Goal: Task Accomplishment & Management: Manage account settings

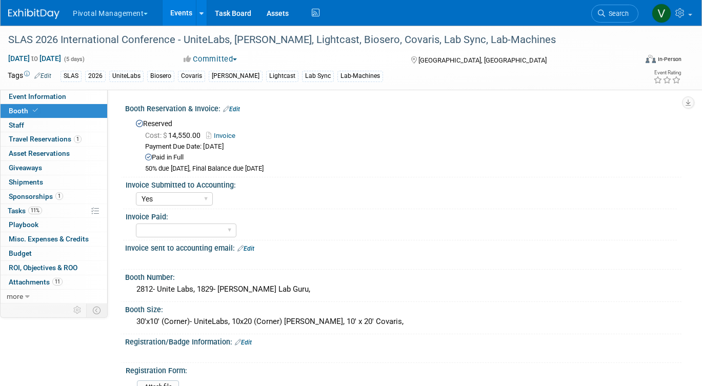
select select "Yes"
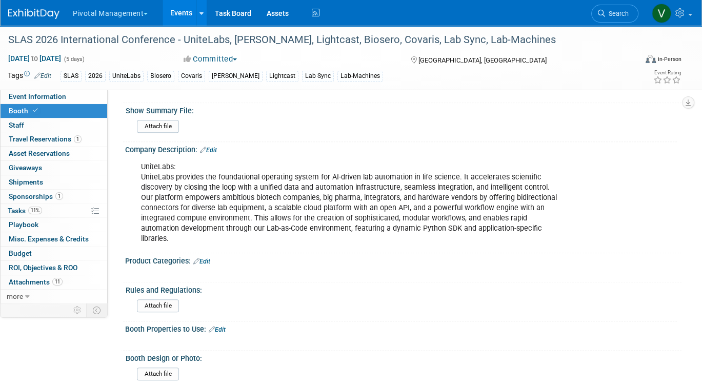
click at [177, 13] on link "Events" at bounding box center [181, 13] width 37 height 26
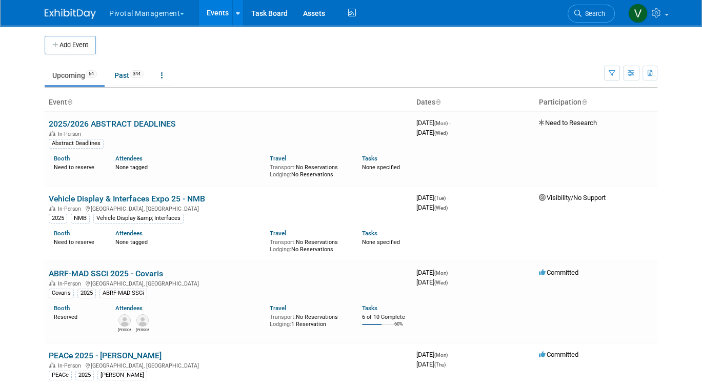
scroll to position [2021, 0]
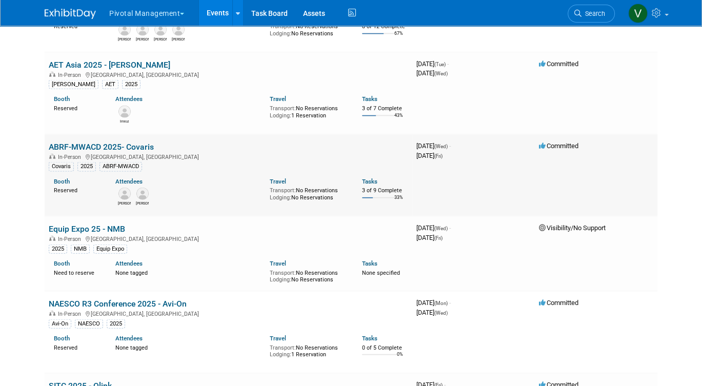
click at [63, 194] on div "Reserved" at bounding box center [77, 189] width 46 height 9
click at [62, 194] on div "Booth Reserved" at bounding box center [77, 184] width 46 height 19
click at [54, 185] on link "Booth" at bounding box center [62, 181] width 16 height 7
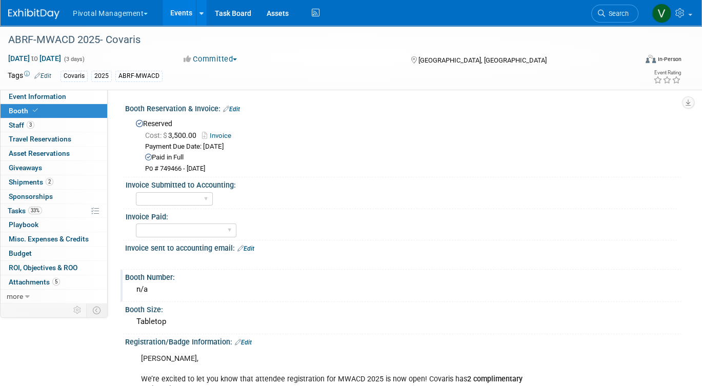
click at [167, 288] on div "n/a" at bounding box center [403, 290] width 541 height 16
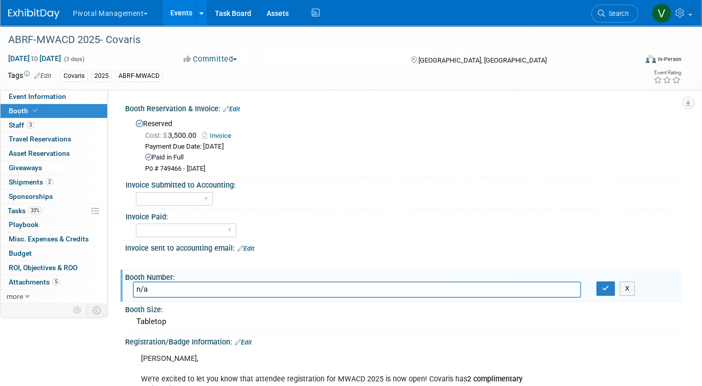
click at [167, 288] on input "n/a" at bounding box center [357, 290] width 448 height 16
type input "Will be assigned late September"
click at [609, 289] on button "button" at bounding box center [606, 289] width 18 height 14
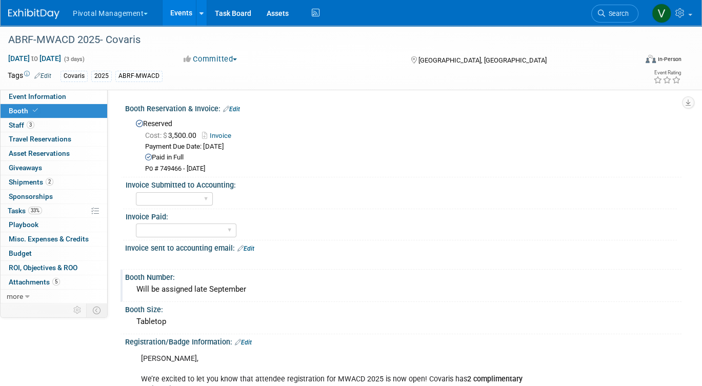
click at [181, 16] on link "Events" at bounding box center [181, 13] width 37 height 26
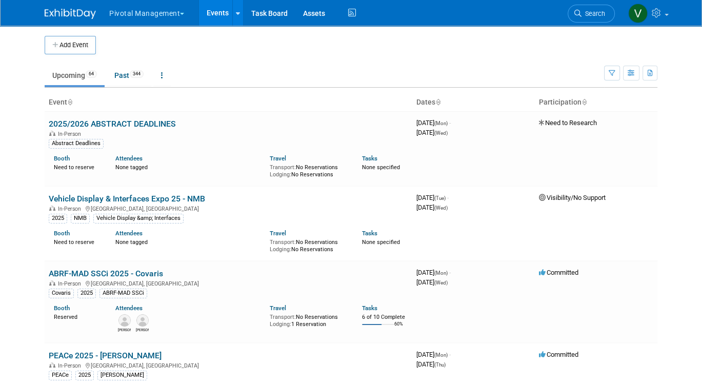
scroll to position [2343, 0]
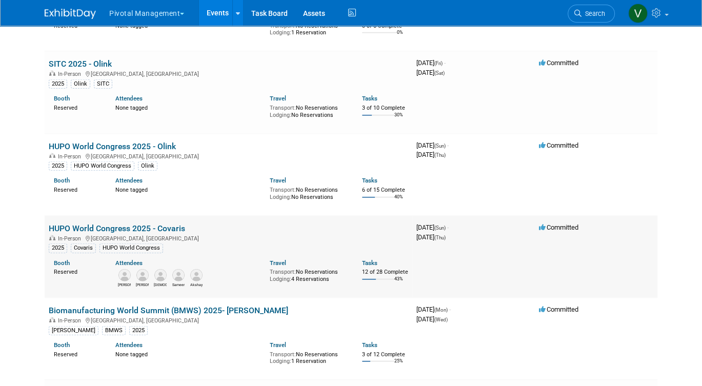
click at [104, 233] on link "HUPO World Congress 2025 - Covaris" at bounding box center [117, 229] width 136 height 10
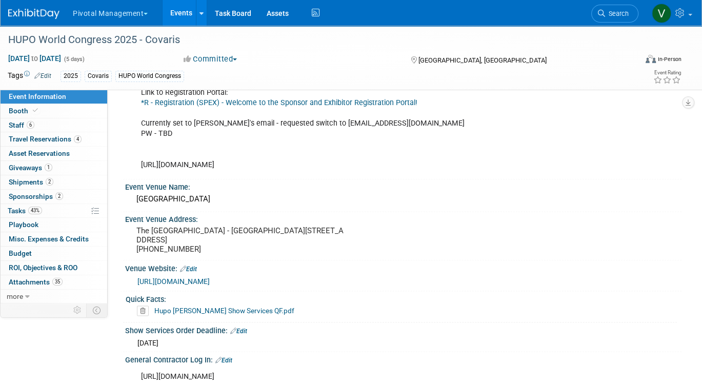
scroll to position [1513, 0]
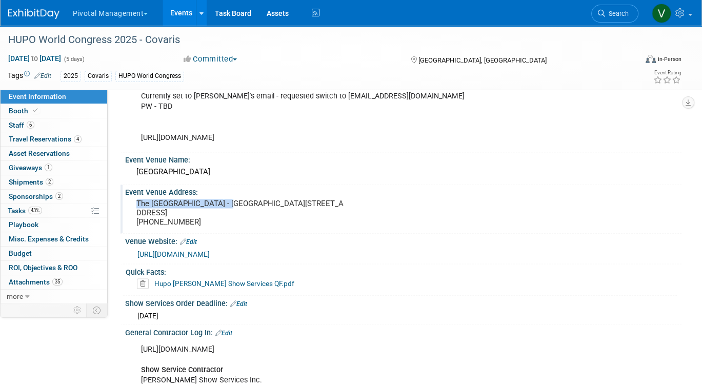
drag, startPoint x: 136, startPoint y: 189, endPoint x: 229, endPoint y: 191, distance: 92.9
click at [229, 196] on div "The Westin Harbour Castle - Metropolitan Ballroom 1 Harbour Square Toronto ON M…" at bounding box center [241, 212] width 216 height 33
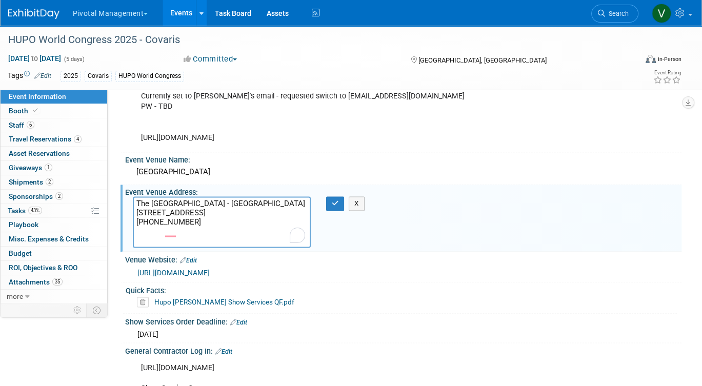
drag, startPoint x: 137, startPoint y: 207, endPoint x: 211, endPoint y: 218, distance: 74.1
click at [211, 218] on textarea "The [GEOGRAPHIC_DATA] - [GEOGRAPHIC_DATA][STREET_ADDRESS] [PHONE_NUMBER]" at bounding box center [222, 221] width 178 height 51
click at [274, 164] on div "Westin Harbour Castle" at bounding box center [403, 172] width 541 height 16
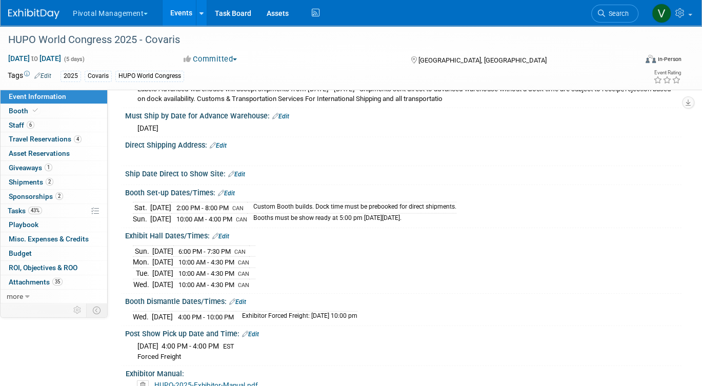
scroll to position [2037, 0]
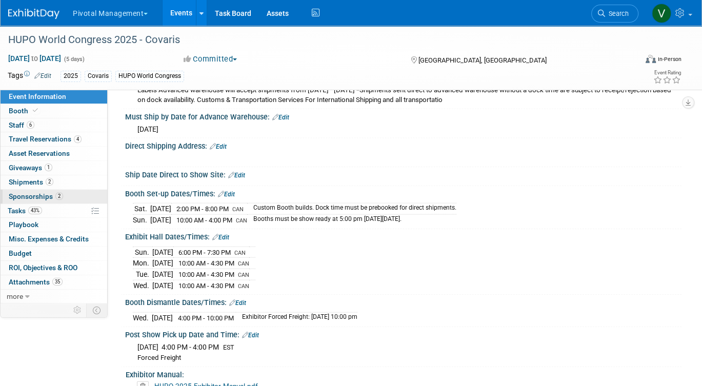
click at [46, 196] on span "Sponsorships 2" at bounding box center [36, 196] width 54 height 8
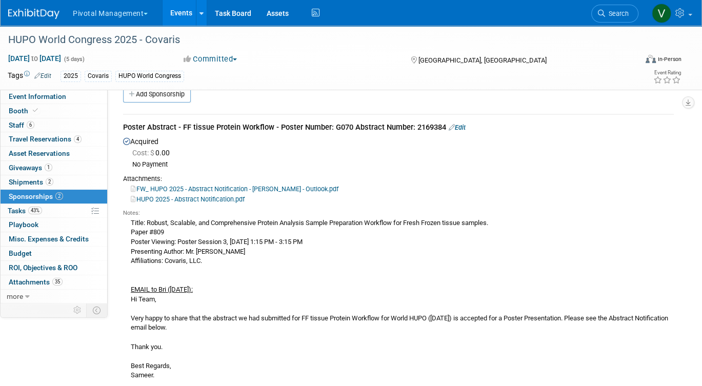
scroll to position [16, 0]
click at [215, 198] on link "HUPO 2025 - Abstract Notification.pdf" at bounding box center [188, 200] width 114 height 8
click at [180, 15] on link "Events" at bounding box center [181, 13] width 37 height 26
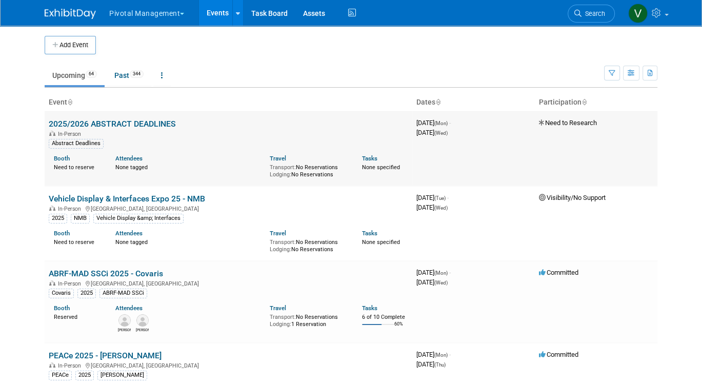
scroll to position [2343, 0]
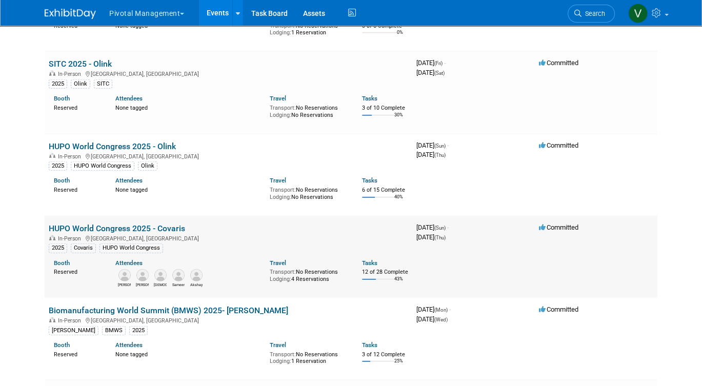
click at [122, 233] on link "HUPO World Congress 2025 - Covaris" at bounding box center [117, 229] width 136 height 10
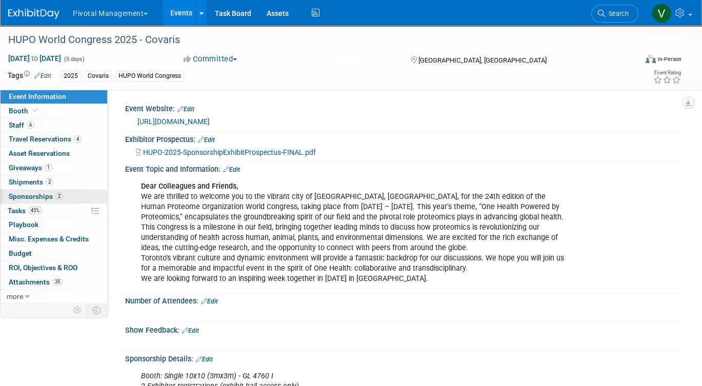
click at [51, 194] on span "Sponsorships 2" at bounding box center [36, 196] width 54 height 8
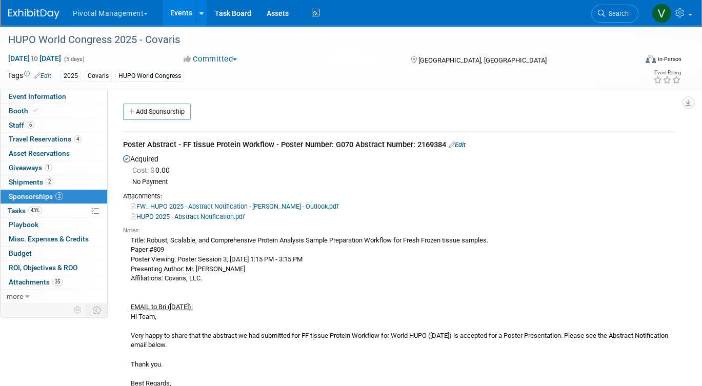
click at [246, 206] on link "FW_ HUPO 2025 - Abstract Notification - Briana Waqa - Outlook.pdf" at bounding box center [235, 207] width 208 height 8
click at [185, 5] on link "Events" at bounding box center [181, 13] width 37 height 26
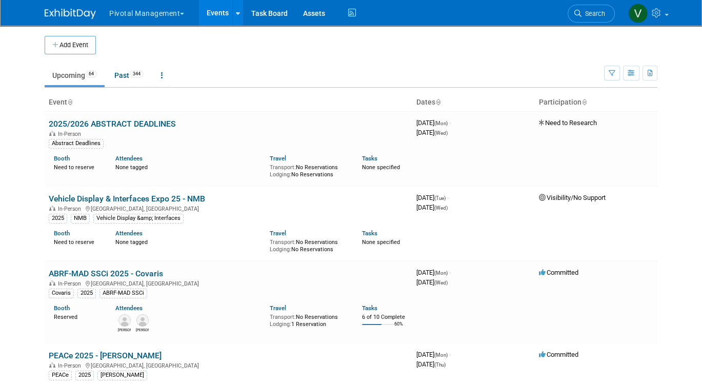
scroll to position [664, 0]
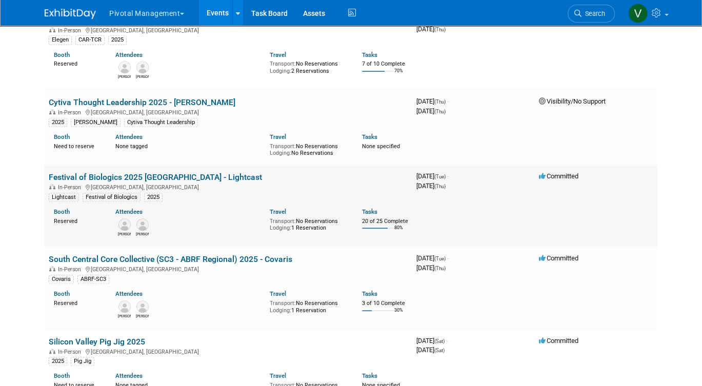
click at [125, 182] on link "Festival of Biologics 2025 [GEOGRAPHIC_DATA] - Lightcast" at bounding box center [155, 177] width 213 height 10
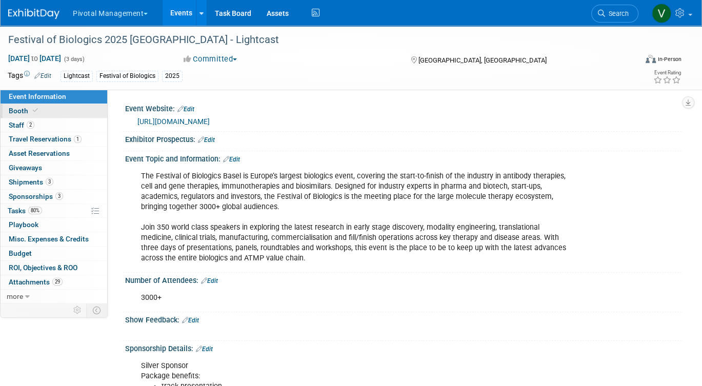
click at [50, 109] on link "Booth" at bounding box center [54, 111] width 107 height 14
select select "Yes"
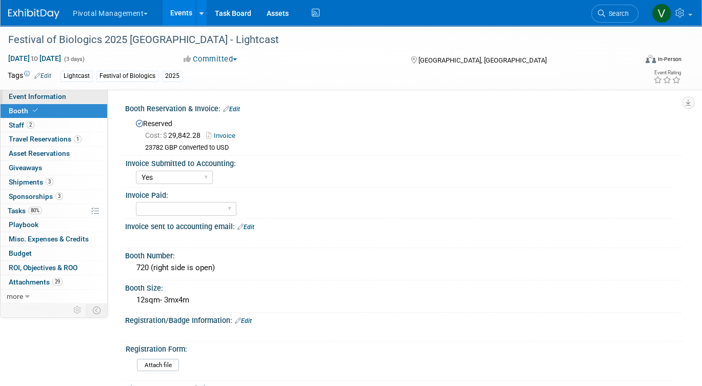
click at [70, 94] on link "Event Information" at bounding box center [54, 97] width 107 height 14
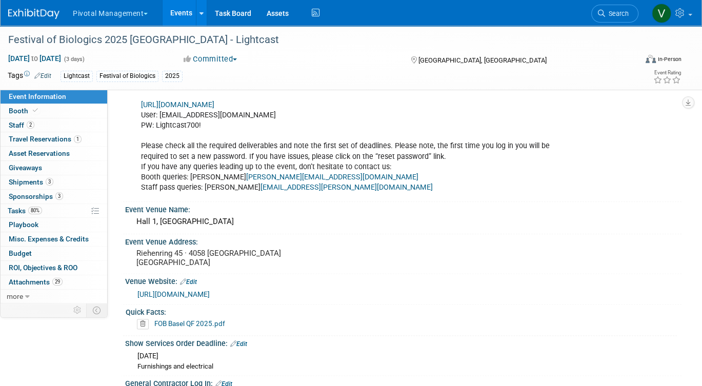
scroll to position [1080, 0]
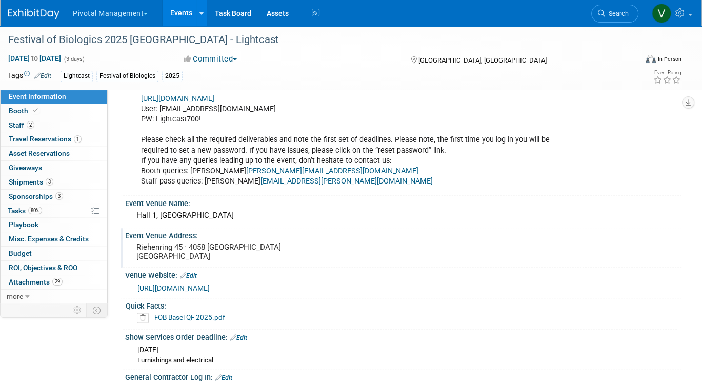
click at [200, 250] on pre "Riehenring 45 · 4058 Basel Switzerland" at bounding box center [240, 252] width 209 height 18
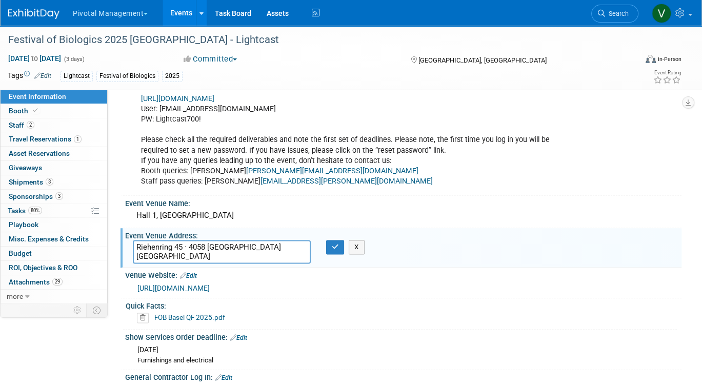
click at [200, 250] on textarea "Riehenring 45 · 4058 Basel Switzerland" at bounding box center [222, 252] width 178 height 24
click at [195, 256] on textarea "Riehenring 45 · 4058 Basel Switzerland" at bounding box center [222, 252] width 178 height 24
drag, startPoint x: 189, startPoint y: 255, endPoint x: 133, endPoint y: 245, distance: 56.2
click at [133, 246] on textarea "Riehenring 45 · 4058 Basel Switzerland" at bounding box center [222, 252] width 178 height 24
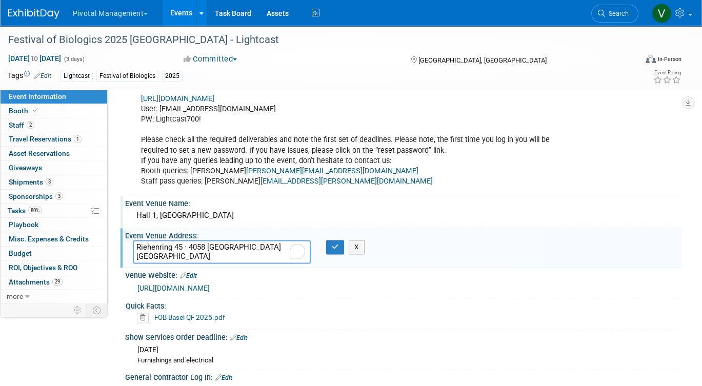
click at [506, 199] on div "Event Venue Name:" at bounding box center [403, 202] width 557 height 13
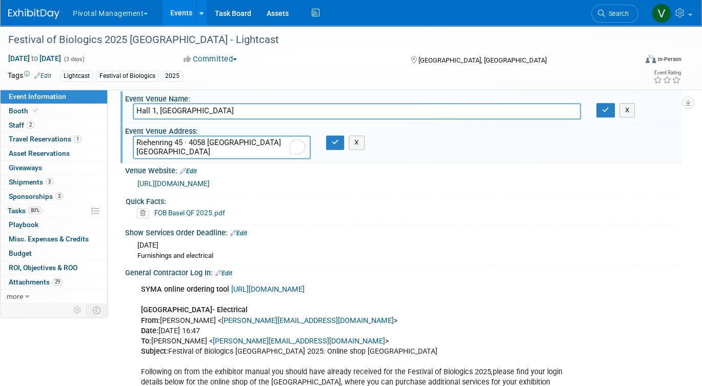
scroll to position [1187, 0]
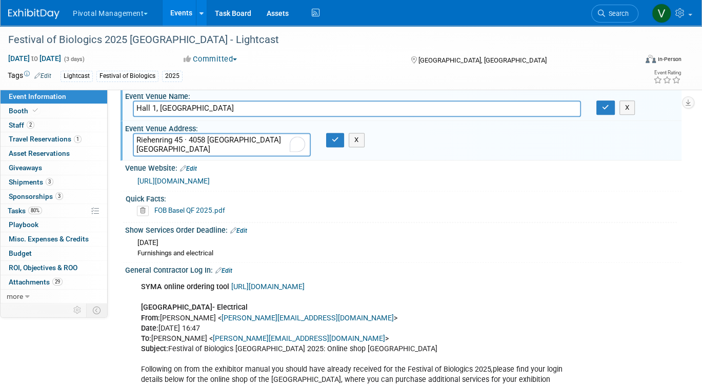
click at [215, 206] on link "FOB Basel QF 2025.pdf" at bounding box center [189, 210] width 71 height 8
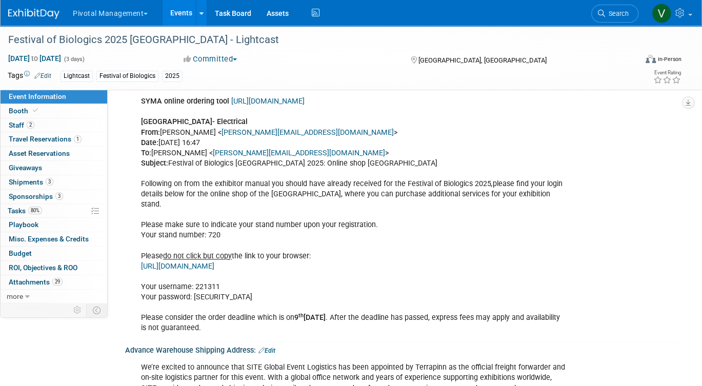
scroll to position [1372, 0]
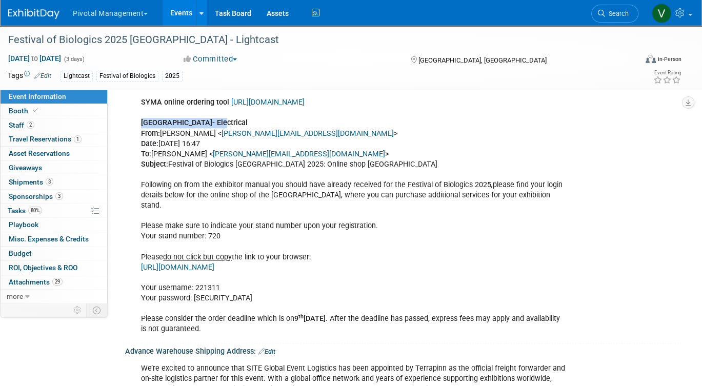
drag, startPoint x: 142, startPoint y: 118, endPoint x: 221, endPoint y: 117, distance: 79.0
click at [221, 118] on b "Messe Congress Centre- Electrical" at bounding box center [194, 122] width 107 height 9
copy b "Messe Congress Centre-"
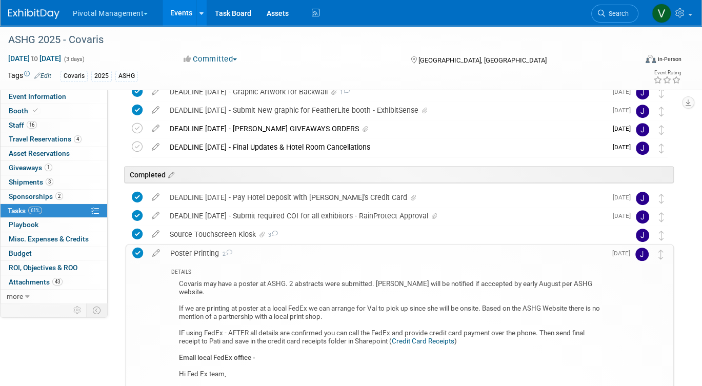
scroll to position [378, 0]
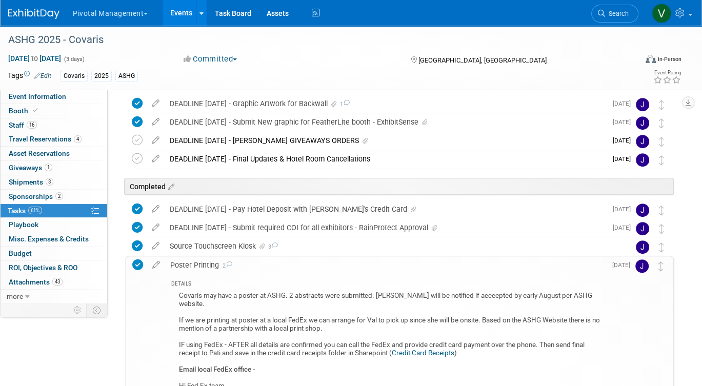
click at [176, 15] on link "Events" at bounding box center [181, 13] width 37 height 26
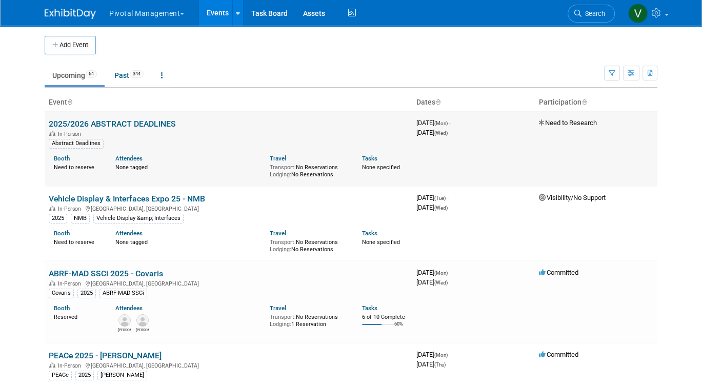
scroll to position [2343, 0]
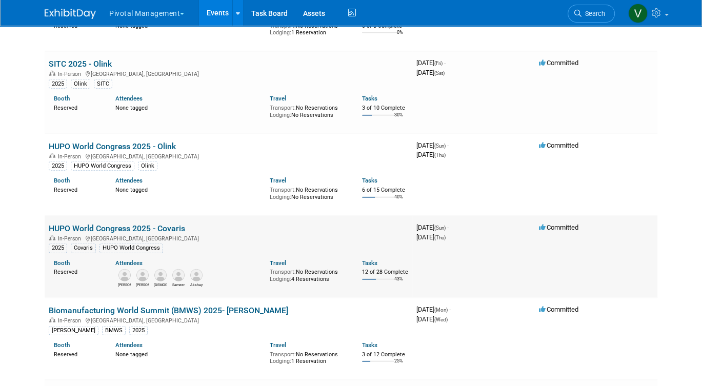
click at [170, 233] on link "HUPO World Congress 2025 - Covaris" at bounding box center [117, 229] width 136 height 10
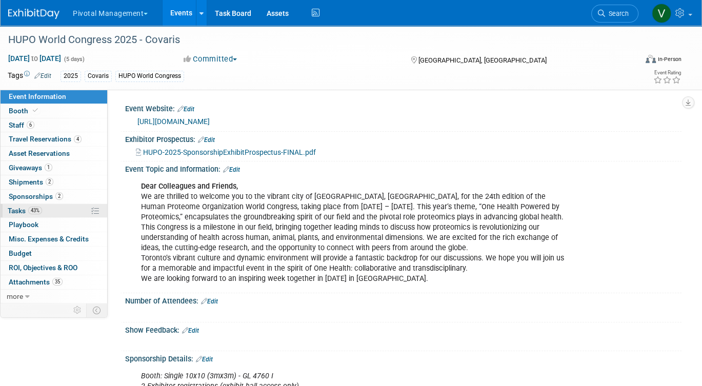
click at [56, 209] on link "43% Tasks 43%" at bounding box center [54, 211] width 107 height 14
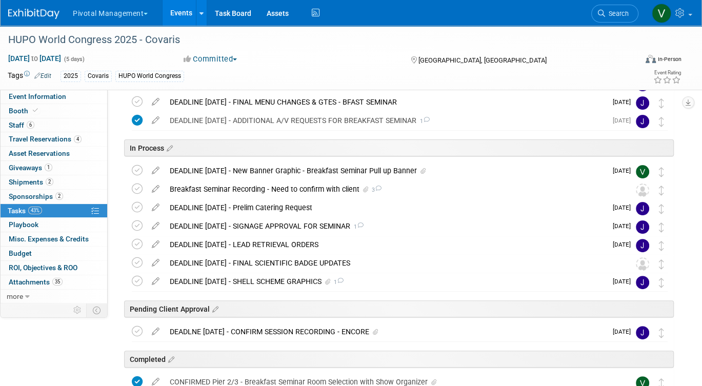
scroll to position [207, 0]
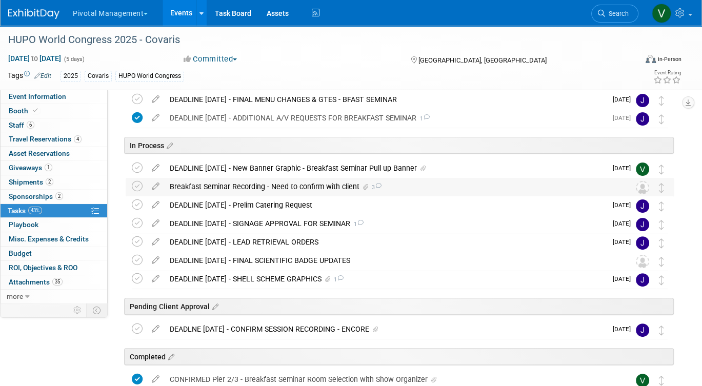
click at [305, 187] on div "Breakfast Seminar Recording - Need to confirm with client 3" at bounding box center [390, 186] width 451 height 17
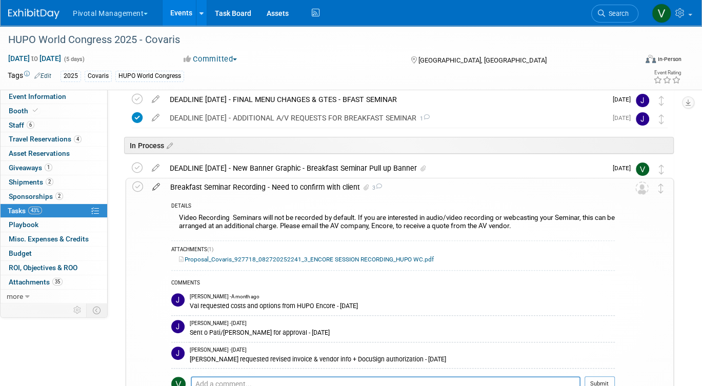
click at [157, 187] on icon at bounding box center [156, 185] width 18 height 13
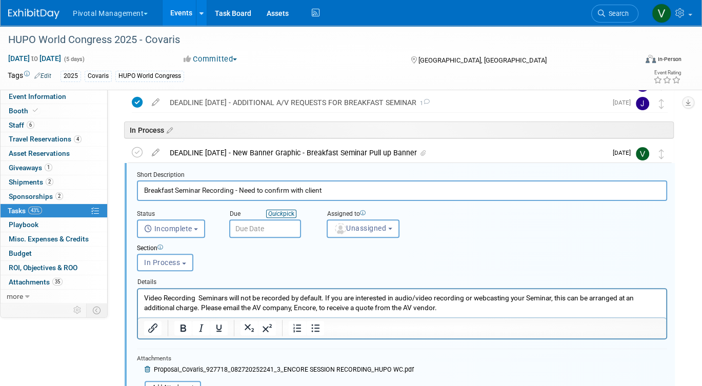
scroll to position [235, 0]
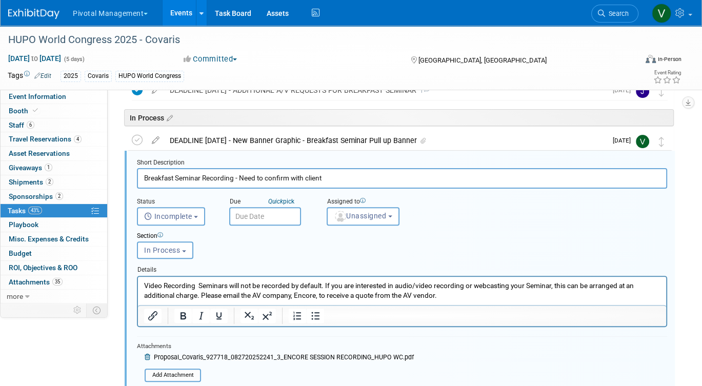
drag, startPoint x: 242, startPoint y: 176, endPoint x: 355, endPoint y: 172, distance: 113.9
click at [355, 172] on input "Breakfast Seminar Recording - Need to confirm with client" at bounding box center [402, 178] width 530 height 20
click at [348, 182] on input "Breakfast Seminar Recording - Need to confirm with client" at bounding box center [402, 178] width 530 height 20
type input "Breakfast Seminar Recording - Approved by client"
click at [169, 216] on span "Incomplete" at bounding box center [168, 216] width 48 height 8
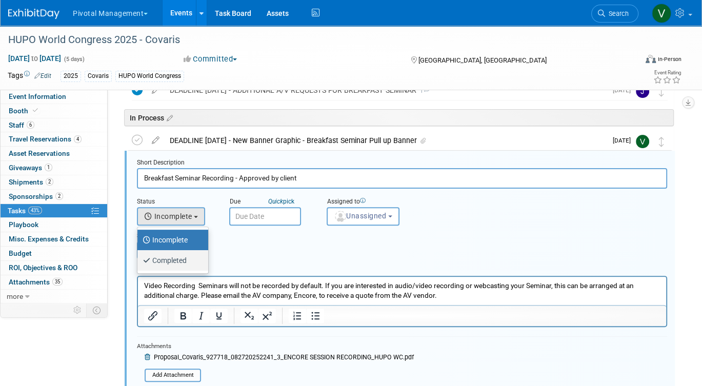
click at [168, 257] on label "Completed" at bounding box center [170, 260] width 55 height 16
click at [139, 257] on input "Completed" at bounding box center [135, 259] width 7 height 7
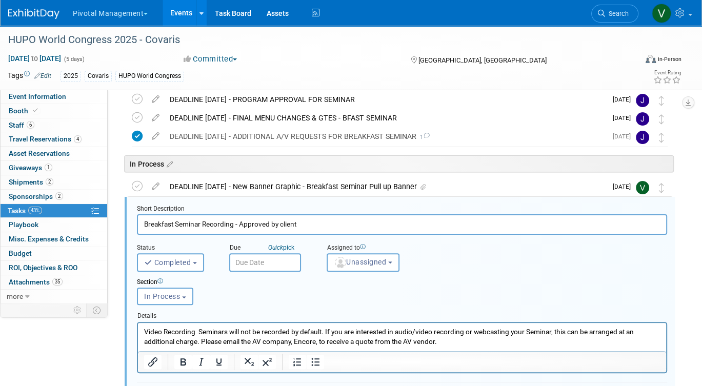
scroll to position [185, 0]
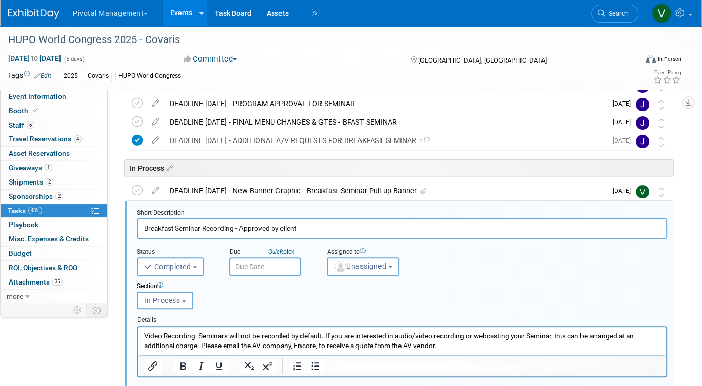
click at [273, 340] on p "Video Recording Seminars will not be recorded by default. If you are interested…" at bounding box center [402, 340] width 517 height 19
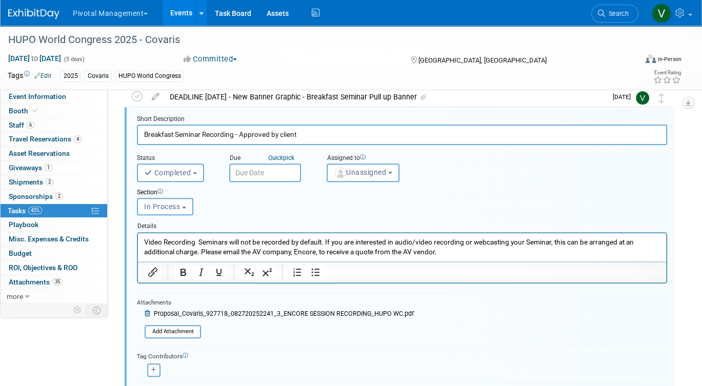
scroll to position [333, 0]
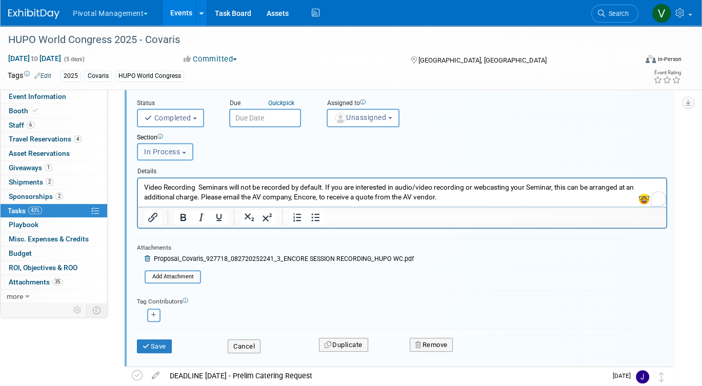
click at [180, 154] on button "In Process" at bounding box center [165, 151] width 56 height 17
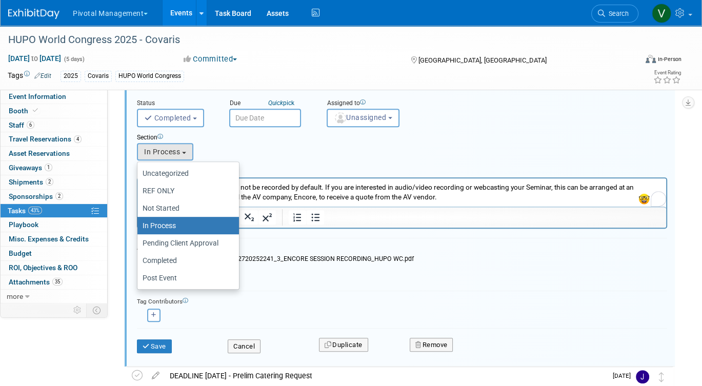
click at [224, 152] on div "Section Uncategorized REF ONLY Not Started In Process Pending Client Approval C…" at bounding box center [379, 144] width 500 height 35
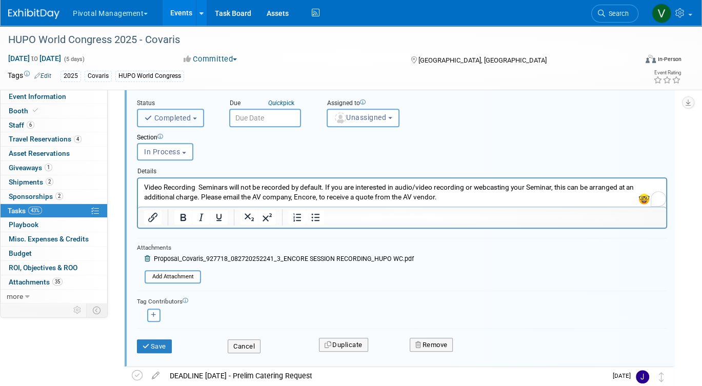
click at [191, 114] on span "Completed" at bounding box center [167, 118] width 47 height 8
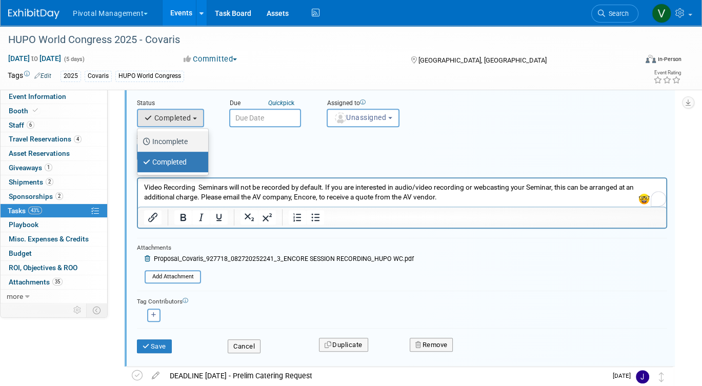
click at [186, 138] on label "Incomplete" at bounding box center [170, 141] width 55 height 16
click at [139, 138] on input "Incomplete" at bounding box center [135, 140] width 7 height 7
select select "1"
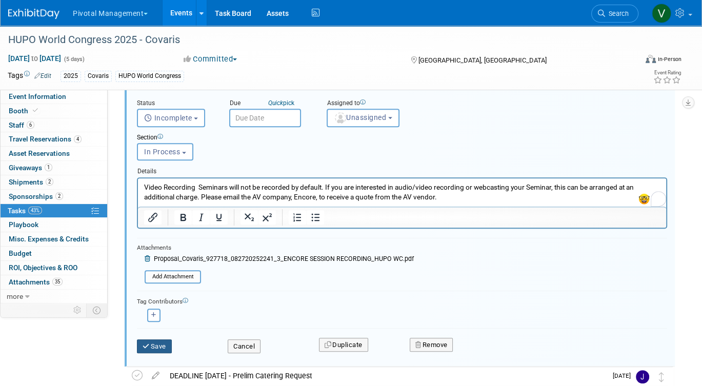
click at [157, 345] on button "Save" at bounding box center [154, 347] width 35 height 14
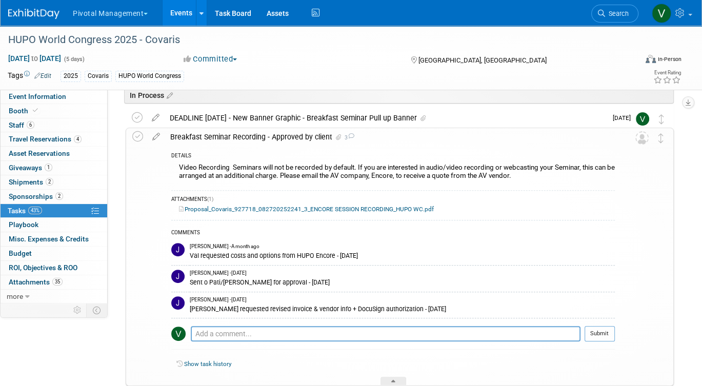
scroll to position [257, 0]
click at [642, 139] on img at bounding box center [642, 138] width 13 height 13
click at [157, 135] on icon at bounding box center [156, 135] width 18 height 13
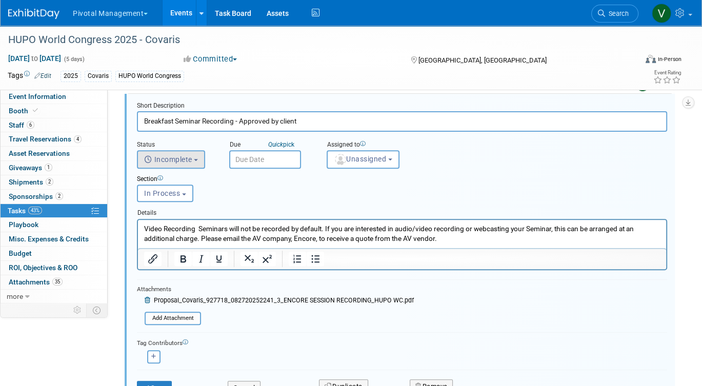
scroll to position [290, 0]
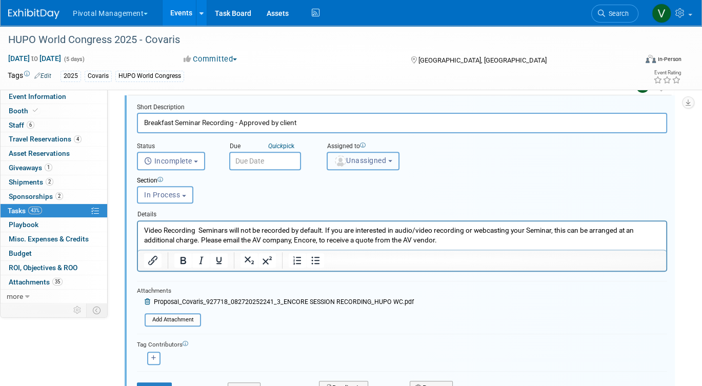
click at [361, 152] on button "Unassigned" at bounding box center [363, 161] width 73 height 18
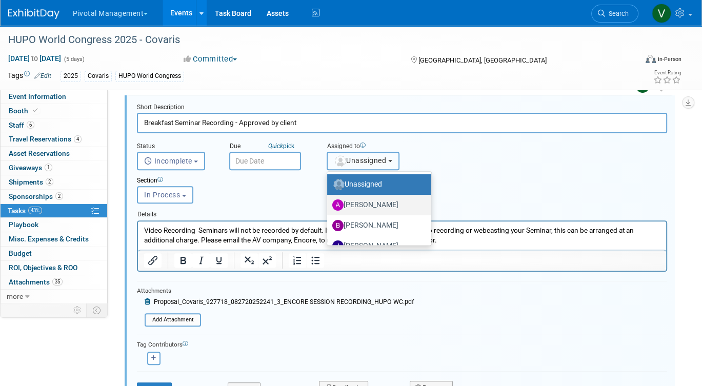
scroll to position [95, 0]
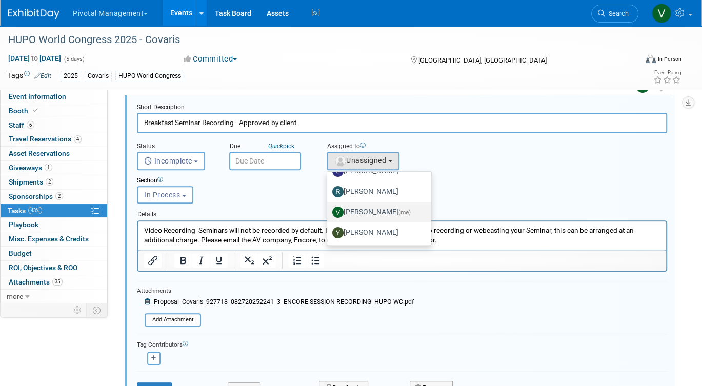
click at [350, 202] on link "Valerie Weld (me)" at bounding box center [379, 212] width 104 height 21
click at [350, 208] on label "Valerie Weld (me)" at bounding box center [376, 212] width 89 height 16
click at [329, 208] on input "Valerie Weld (me)" at bounding box center [325, 211] width 7 height 7
select select "1fc024ac-9dd8-4e91-b407-e518b2e44265"
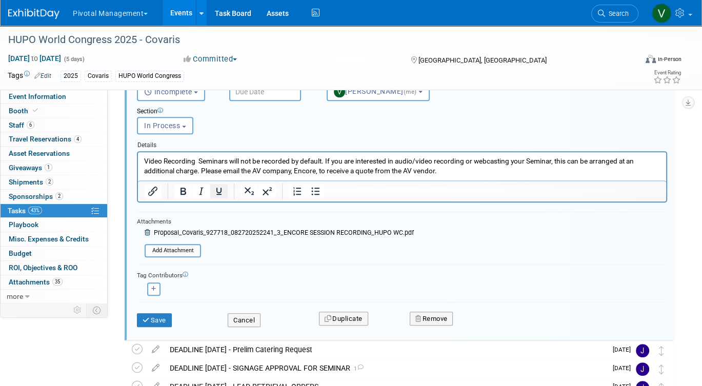
scroll to position [425, 0]
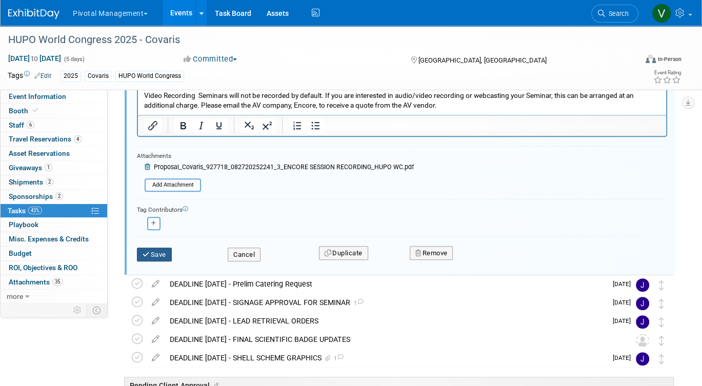
click at [163, 249] on button "Save" at bounding box center [154, 255] width 35 height 14
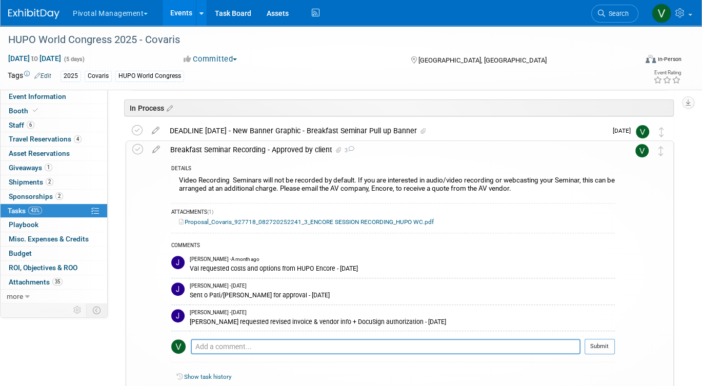
scroll to position [212, 0]
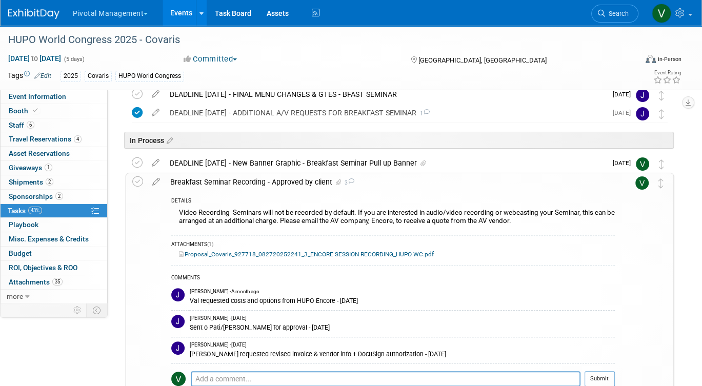
click at [461, 174] on div "Breakfast Seminar Recording - Approved by client 3" at bounding box center [390, 181] width 450 height 17
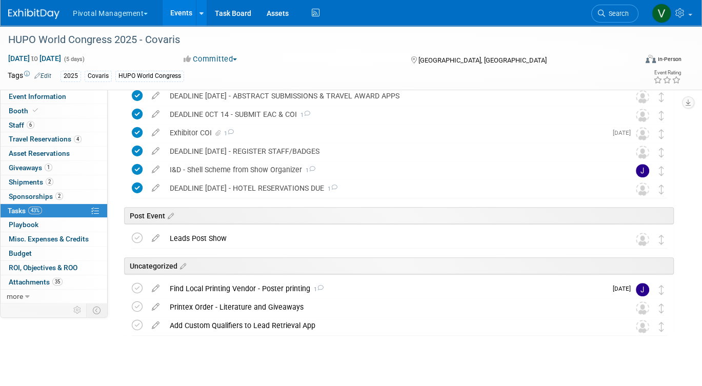
scroll to position [539, 0]
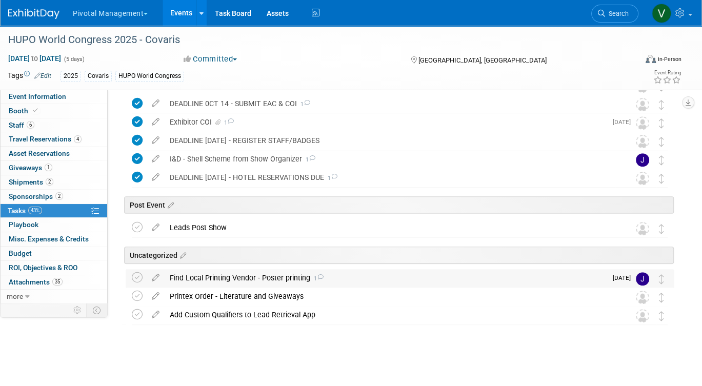
click at [334, 277] on div "Find Local Printing Vendor - Poster printing 1" at bounding box center [386, 277] width 442 height 17
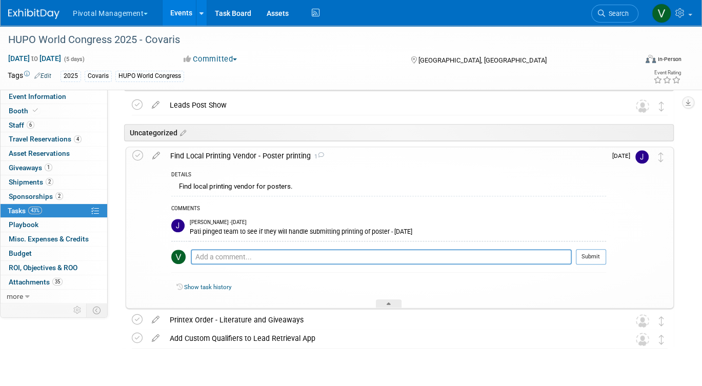
scroll to position [667, 0]
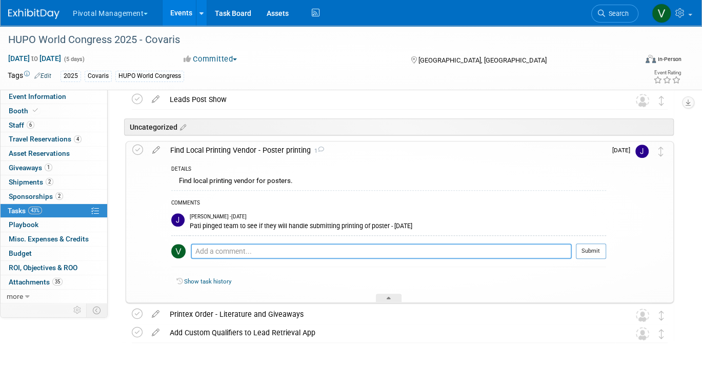
click at [313, 253] on textarea at bounding box center [381, 251] width 381 height 15
paste textarea "From: Valerie Weld <vweld@pivotalmgt.com> Date: Tuesday, September 2, 2025 at 3…"
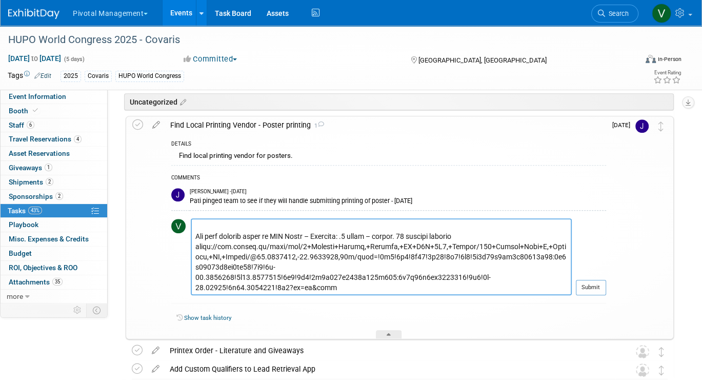
scroll to position [640, 0]
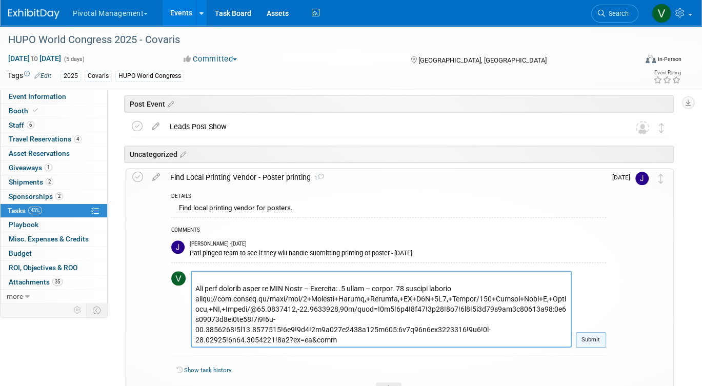
type textarea "From: Valerie Weld <vweld@pivotalmgt.com> Date: Tuesday, September 2, 2025 at 3…"
click at [600, 338] on button "Submit" at bounding box center [591, 339] width 30 height 15
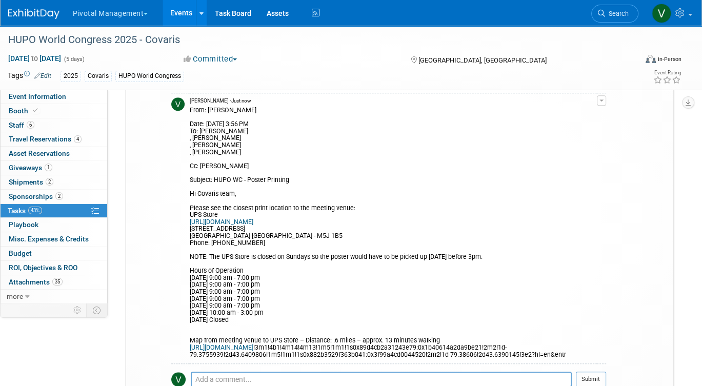
scroll to position [805, 0]
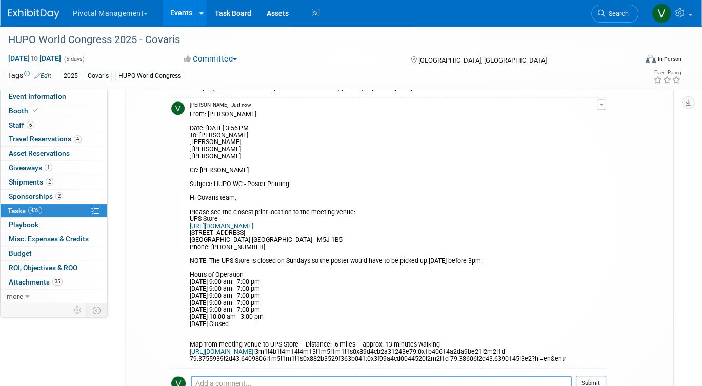
click at [393, 295] on div "From: Valerie Weld Date: Tuesday, September 2, 2025 at 3:56 PM To: Elisabeth Pu…" at bounding box center [393, 236] width 407 height 254
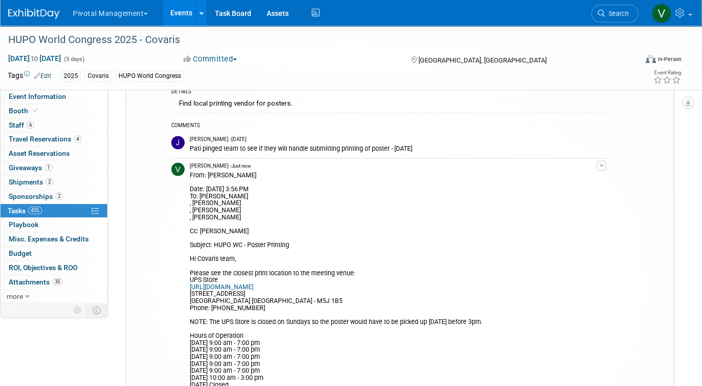
scroll to position [743, 0]
click at [442, 176] on div "From: Valerie Weld Date: Tuesday, September 2, 2025 at 3:56 PM To: Elisabeth Pu…" at bounding box center [393, 298] width 407 height 254
click at [597, 168] on button "button" at bounding box center [601, 167] width 9 height 10
click at [567, 185] on link "Edit Comment" at bounding box center [565, 181] width 81 height 14
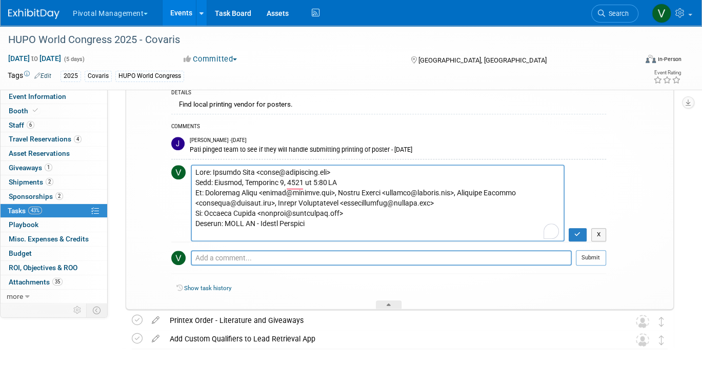
click at [402, 228] on textarea "To enrich screen reader interactions, please activate Accessibility in Grammarl…" at bounding box center [378, 203] width 374 height 77
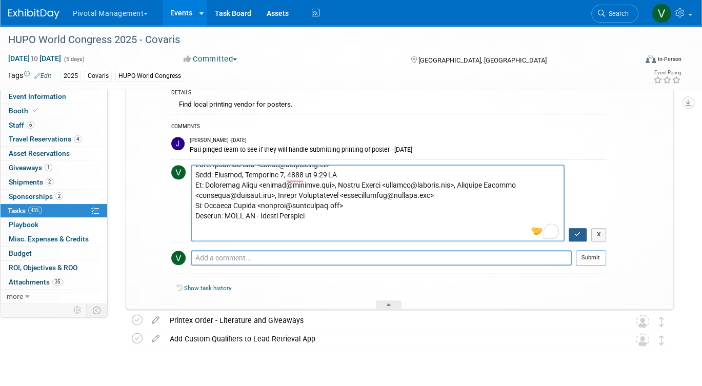
type textarea "From: Valerie Weld <vweld@pivotalmgt.com> Date: Tuesday, September 2, 2025 at 3…"
click at [580, 235] on icon "button" at bounding box center [577, 234] width 7 height 6
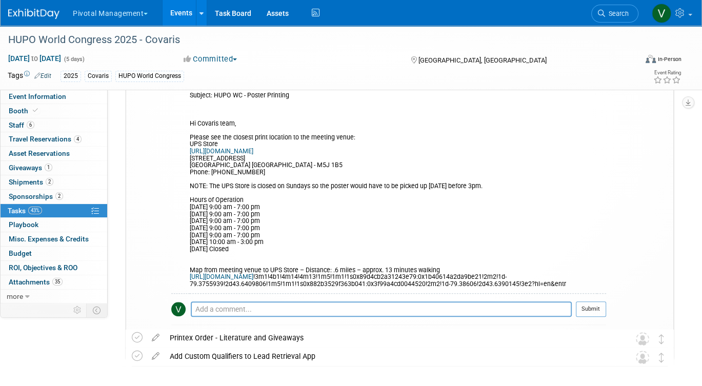
scroll to position [873, 0]
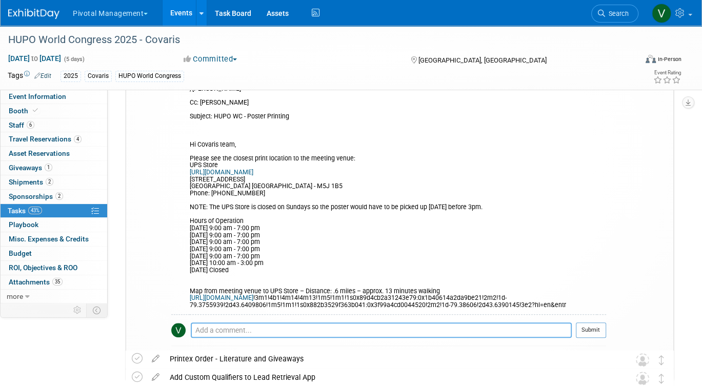
click at [401, 323] on textarea at bounding box center [381, 330] width 381 height 15
paste textarea "Printing info: https://onlineprint.np.ds.pressero.com/product/poster-all-sizes …"
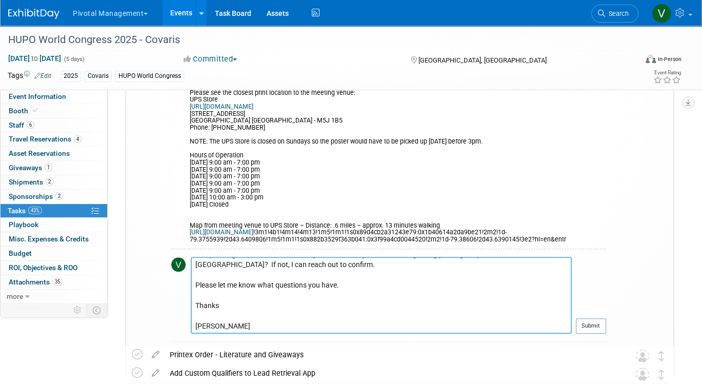
scroll to position [941, 0]
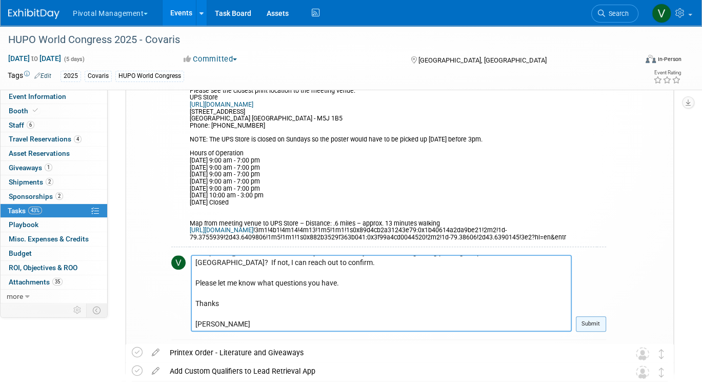
type textarea "Printing info: https://onlineprint.np.ds.pressero.com/product/poster-all-sizes …"
click at [589, 316] on button "Submit" at bounding box center [591, 323] width 30 height 15
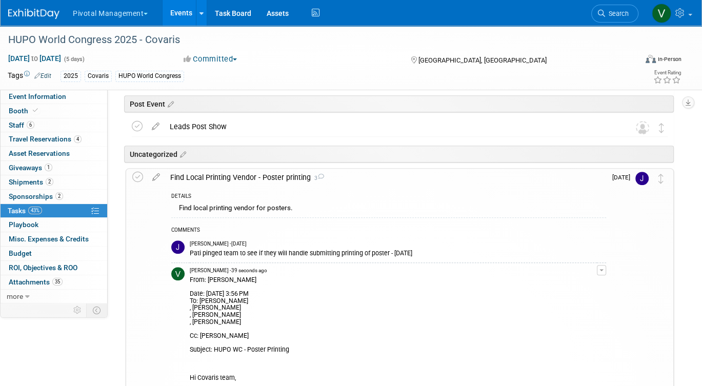
scroll to position [631, 0]
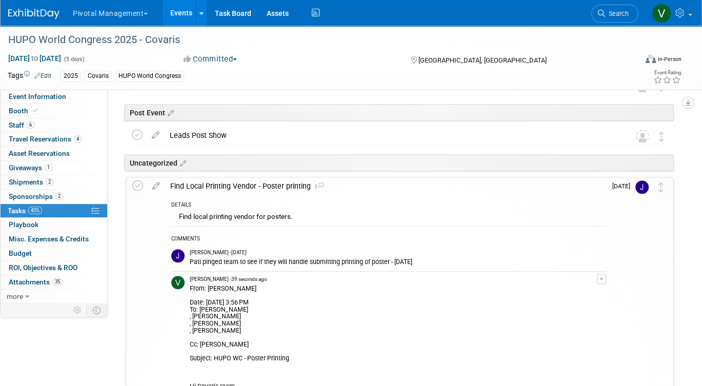
click at [642, 184] on img at bounding box center [642, 187] width 13 height 13
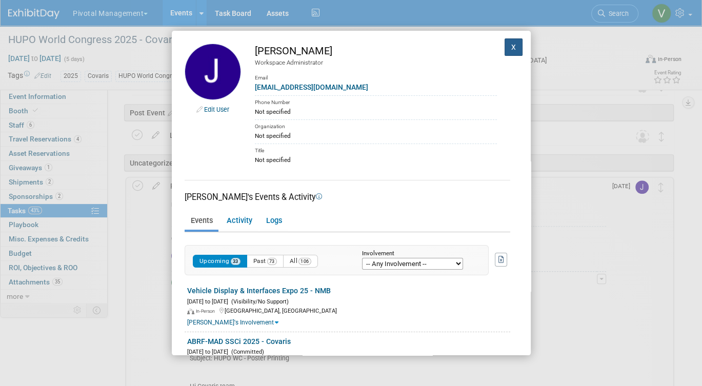
click at [512, 47] on button "X" at bounding box center [514, 46] width 18 height 17
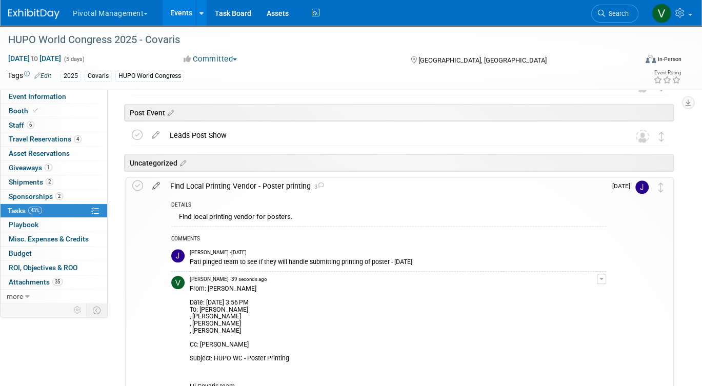
click at [155, 184] on icon at bounding box center [156, 183] width 18 height 13
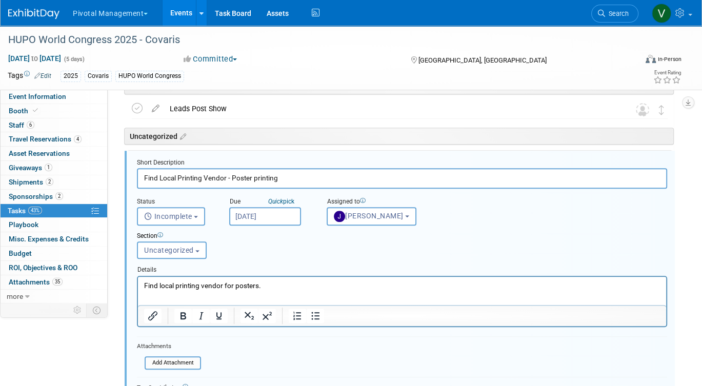
scroll to position [662, 0]
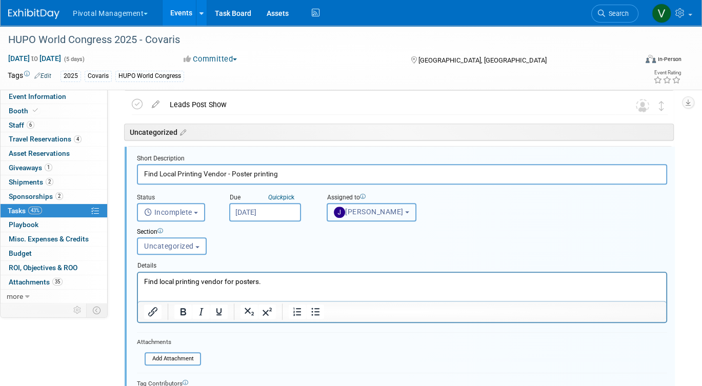
click at [351, 203] on button "[PERSON_NAME]" at bounding box center [372, 212] width 90 height 18
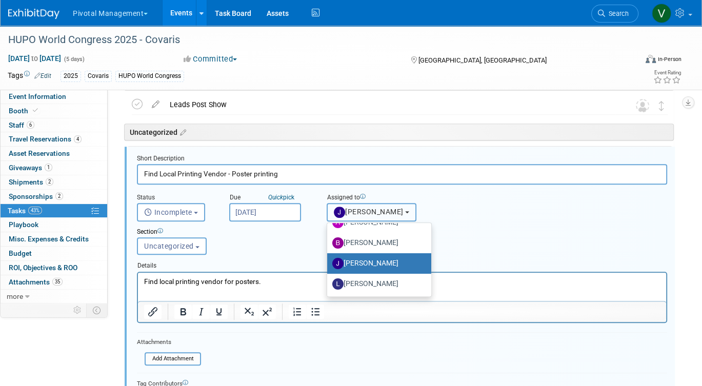
scroll to position [95, 0]
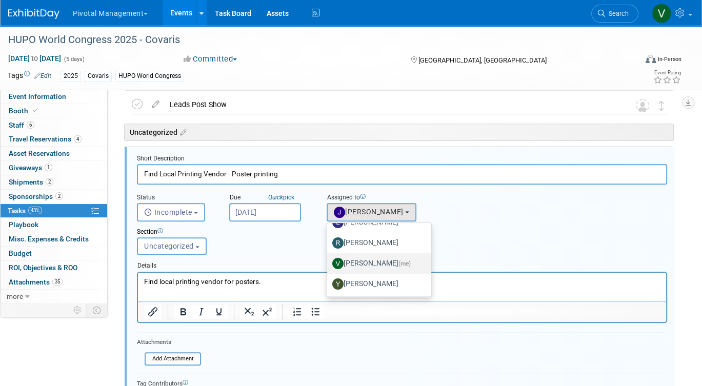
click at [353, 263] on label "Valerie Weld (me)" at bounding box center [376, 263] width 89 height 16
click at [329, 263] on input "Valerie Weld (me)" at bounding box center [325, 262] width 7 height 7
select select "1fc024ac-9dd8-4e91-b407-e518b2e44265"
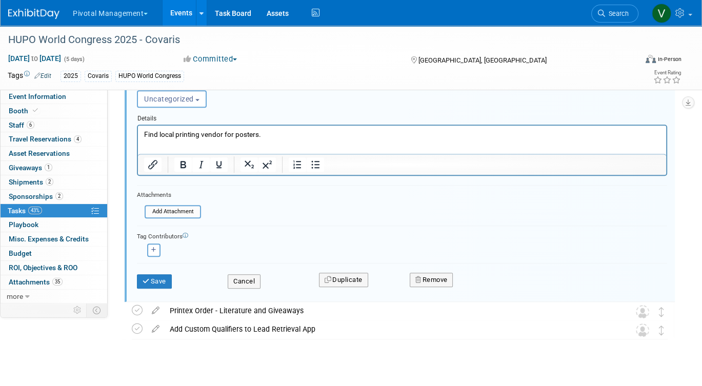
scroll to position [823, 0]
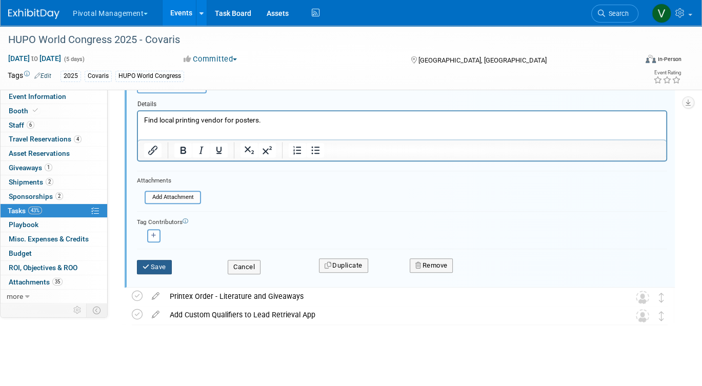
click at [154, 263] on button "Save" at bounding box center [154, 267] width 35 height 14
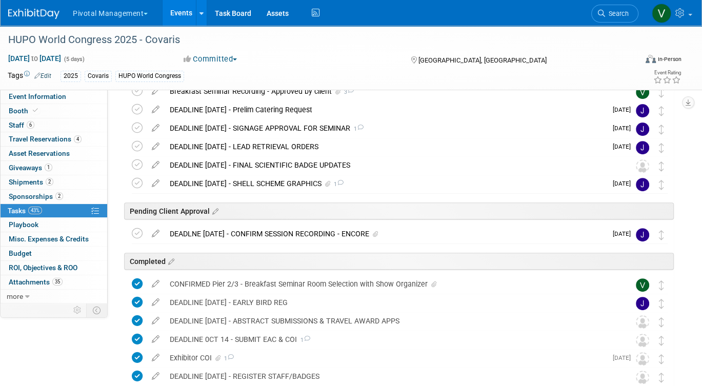
scroll to position [282, 0]
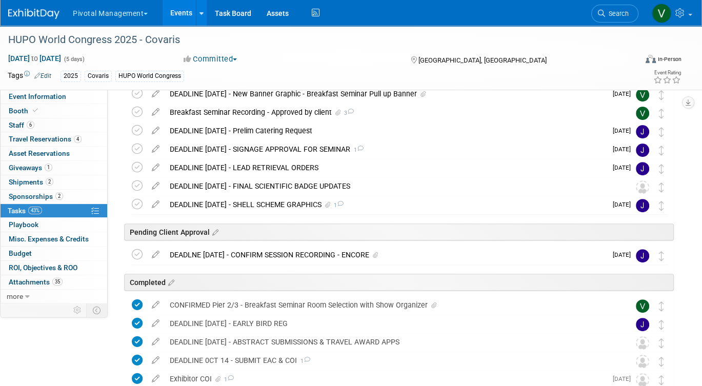
click at [174, 8] on link "Events" at bounding box center [181, 13] width 37 height 26
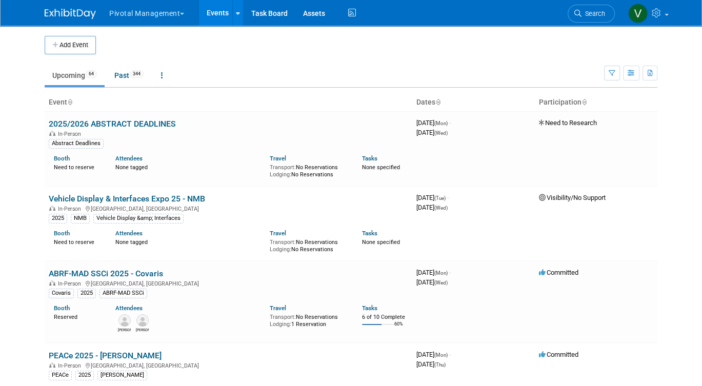
scroll to position [2680, 0]
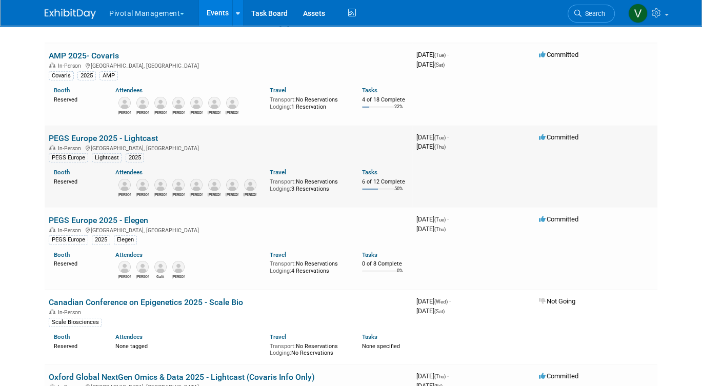
click at [109, 143] on link "PEGS Europe 2025 - Lightcast" at bounding box center [103, 138] width 109 height 10
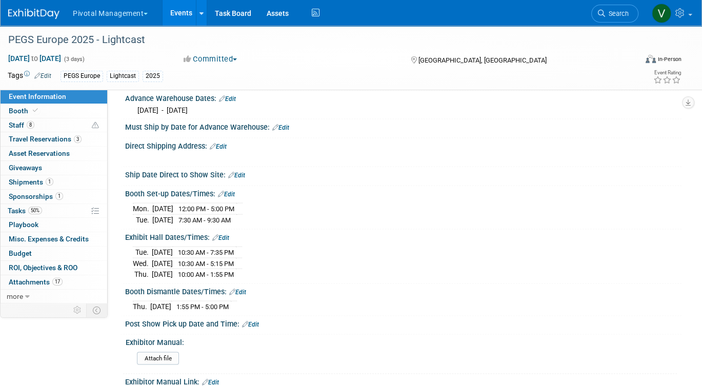
scroll to position [1813, 0]
click at [155, 301] on td "[DATE]" at bounding box center [160, 306] width 21 height 11
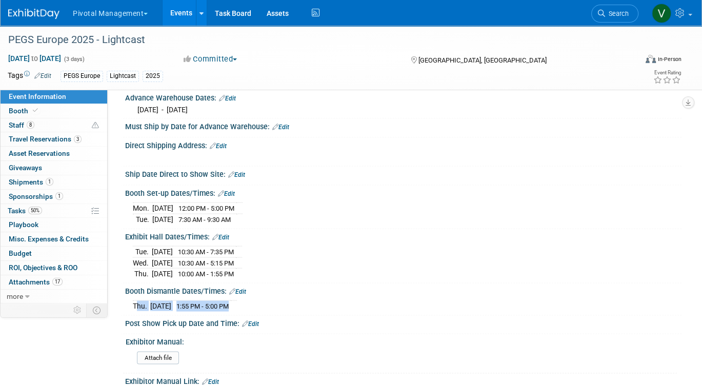
drag, startPoint x: 134, startPoint y: 290, endPoint x: 253, endPoint y: 287, distance: 119.5
click at [237, 301] on tr "[DATE] 1:55 PM - 5:00 PM" at bounding box center [185, 306] width 104 height 11
copy tr "[DATE] 1:55 PM - 5:00 PM"
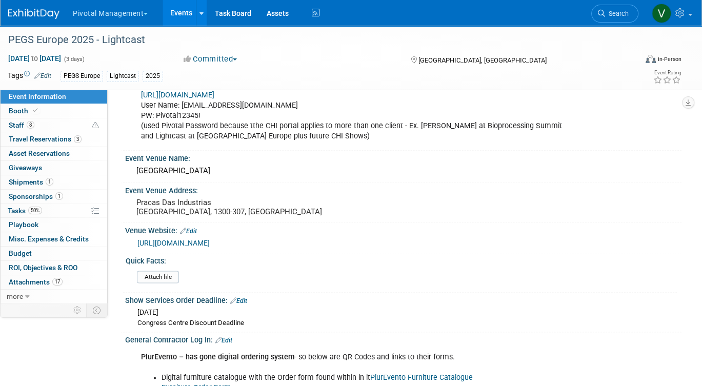
scroll to position [1046, 0]
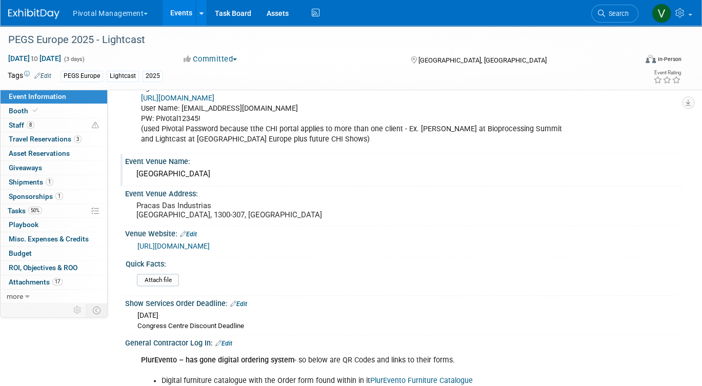
click at [169, 166] on div "[GEOGRAPHIC_DATA]" at bounding box center [403, 174] width 541 height 16
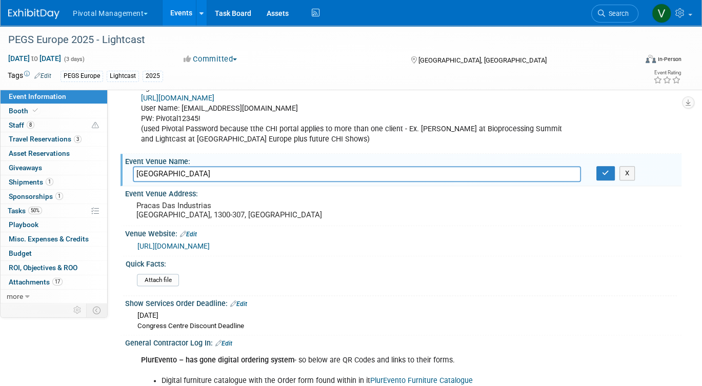
click at [169, 166] on input "[GEOGRAPHIC_DATA]" at bounding box center [357, 174] width 448 height 16
click at [166, 166] on input "[GEOGRAPHIC_DATA]" at bounding box center [357, 174] width 448 height 16
drag, startPoint x: 135, startPoint y: 160, endPoint x: 236, endPoint y: 162, distance: 101.1
click at [236, 166] on input "[GEOGRAPHIC_DATA]" at bounding box center [357, 174] width 448 height 16
drag, startPoint x: 136, startPoint y: 191, endPoint x: 233, endPoint y: 203, distance: 97.7
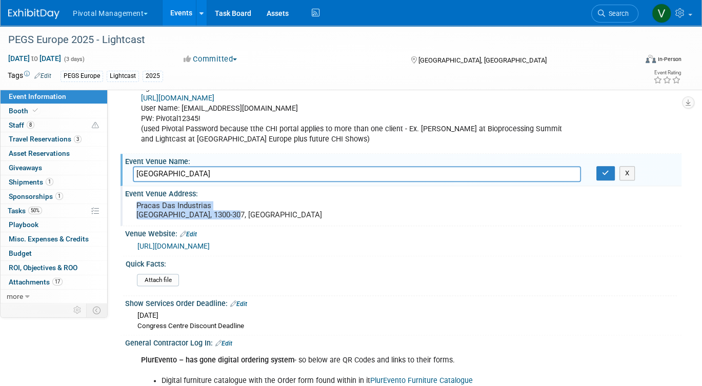
click at [233, 203] on pre "Pracas Das Industrias [GEOGRAPHIC_DATA], 1300-307, [GEOGRAPHIC_DATA]" at bounding box center [240, 210] width 209 height 18
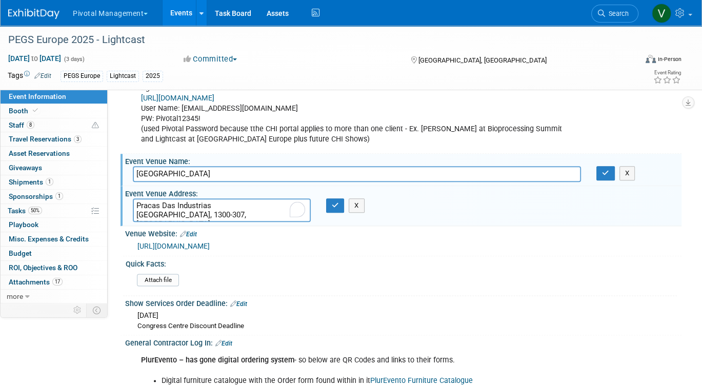
click at [222, 203] on textarea "Pracas Das Industrias [GEOGRAPHIC_DATA], 1300-307, [GEOGRAPHIC_DATA]" at bounding box center [222, 211] width 178 height 24
click at [235, 200] on textarea "Pracas Das Industrias [GEOGRAPHIC_DATA], 1300-307, [GEOGRAPHIC_DATA]" at bounding box center [222, 211] width 178 height 24
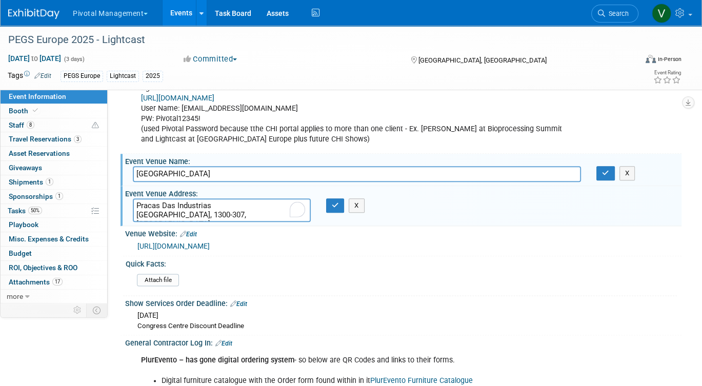
drag, startPoint x: 236, startPoint y: 201, endPoint x: 134, endPoint y: 188, distance: 102.9
click at [134, 199] on textarea "Pracas Das Industrias [GEOGRAPHIC_DATA], 1300-307, [GEOGRAPHIC_DATA]" at bounding box center [222, 211] width 178 height 24
click at [333, 202] on icon "button" at bounding box center [335, 205] width 7 height 7
